Goal: Transaction & Acquisition: Book appointment/travel/reservation

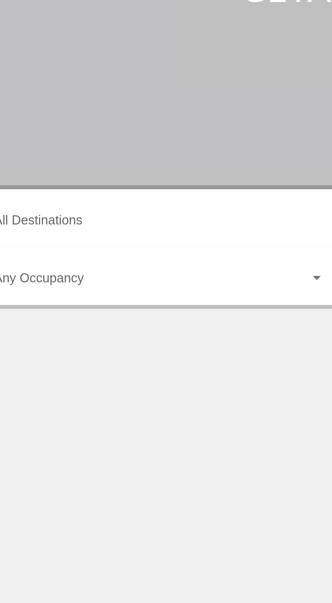
click at [89, 191] on input "Destination All Destinations" at bounding box center [92, 193] width 139 height 6
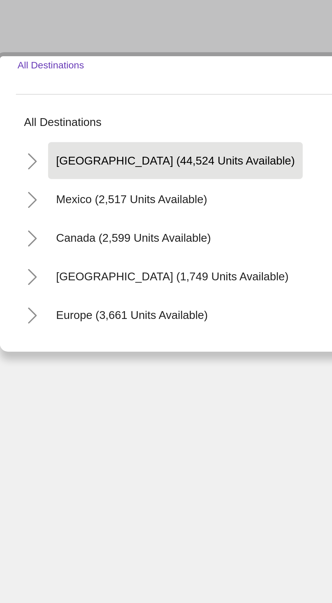
click at [103, 219] on button "[GEOGRAPHIC_DATA] (44,524 units available)" at bounding box center [89, 223] width 107 height 16
type input "**********"
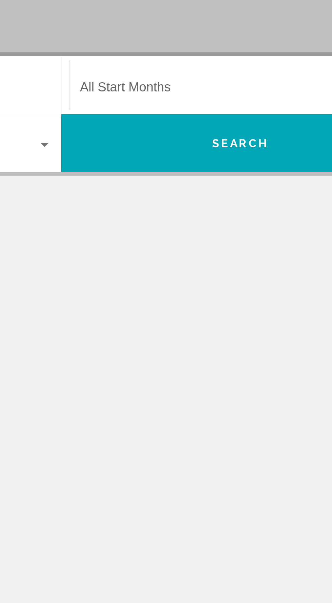
click at [238, 190] on span "Search widget" at bounding box center [240, 193] width 133 height 6
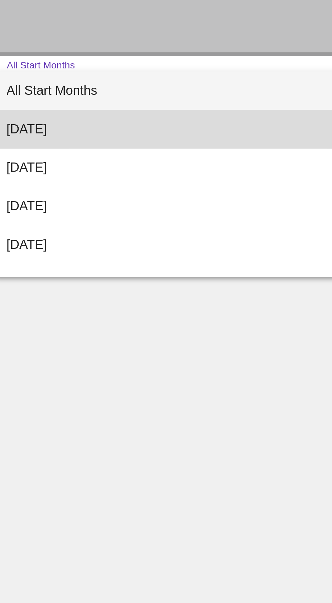
click at [241, 210] on span "[DATE]" at bounding box center [243, 209] width 139 height 16
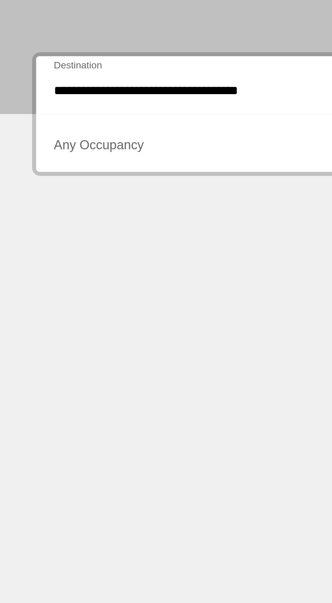
click at [86, 217] on span "Search widget" at bounding box center [89, 218] width 133 height 6
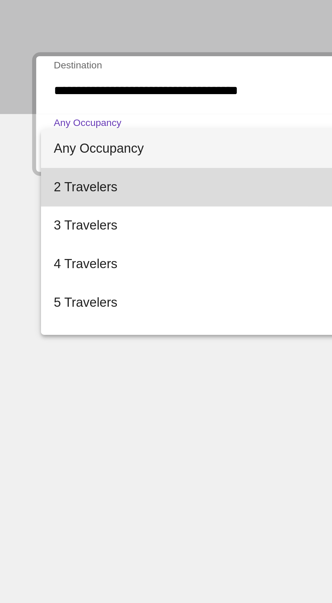
click at [76, 233] on span "2 Travelers" at bounding box center [92, 234] width 139 height 16
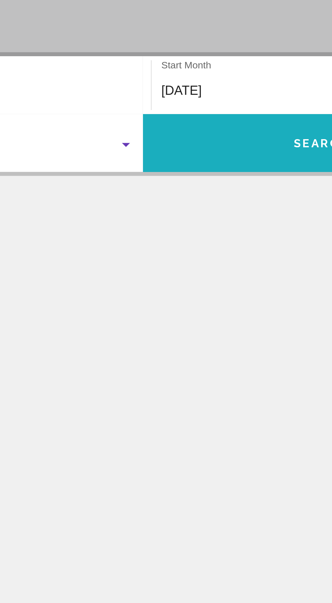
click at [204, 217] on button "Search" at bounding box center [241, 215] width 151 height 24
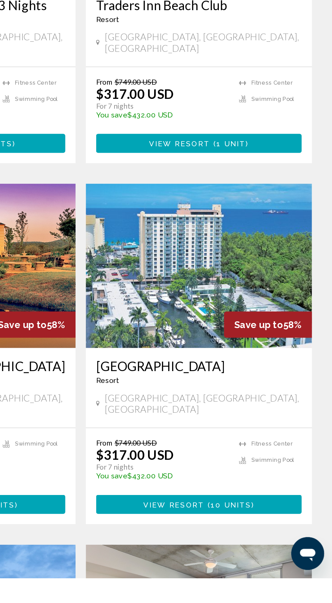
scroll to position [606, 0]
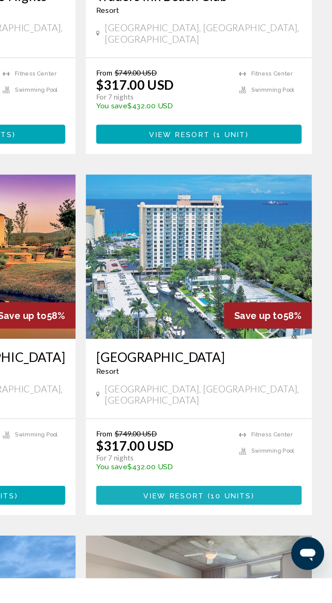
click at [269, 546] on span "10 units" at bounding box center [265, 548] width 27 height 5
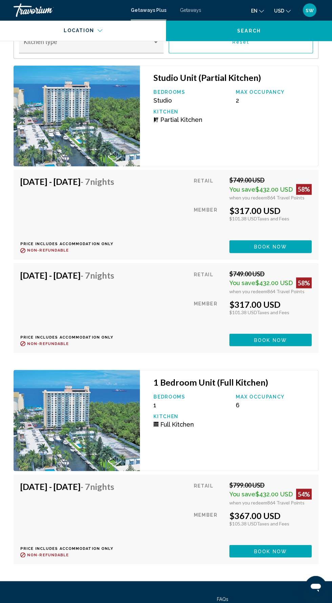
scroll to position [1612, 0]
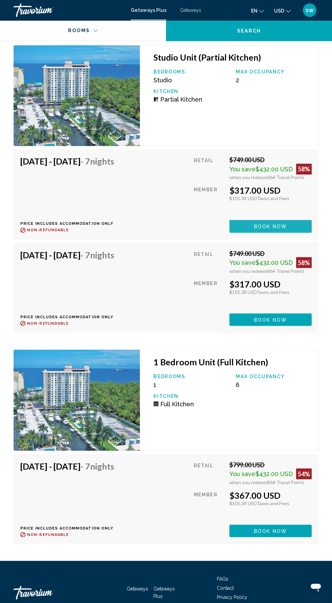
click at [288, 232] on button "Book now" at bounding box center [270, 226] width 82 height 13
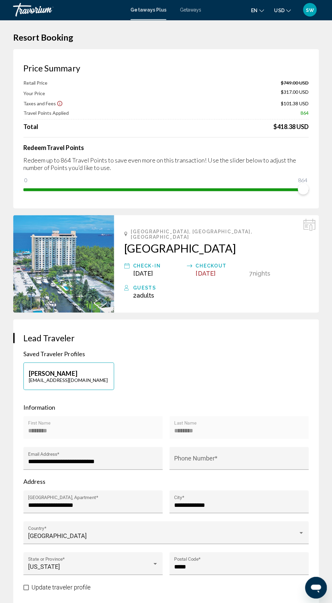
scroll to position [1, 0]
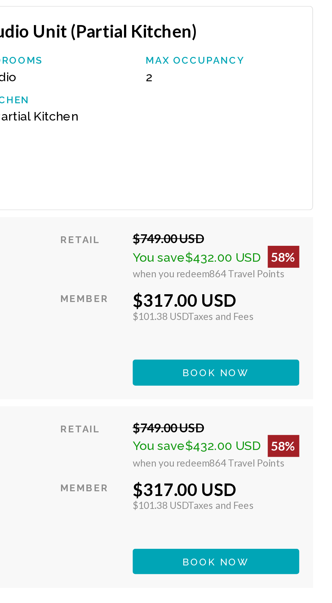
scroll to position [1413, 0]
